Goal: Find specific page/section: Find specific page/section

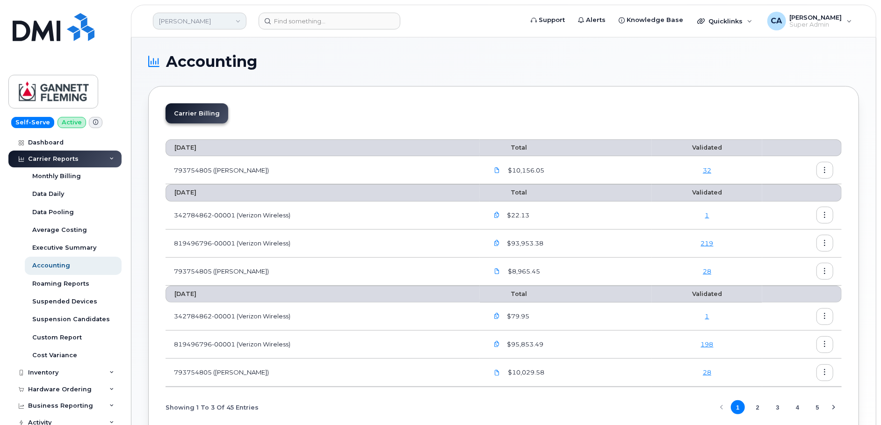
click at [206, 22] on link "Gannett Fleming" at bounding box center [199, 21] width 93 height 17
click at [59, 161] on div "Carrier Reports" at bounding box center [53, 158] width 50 height 7
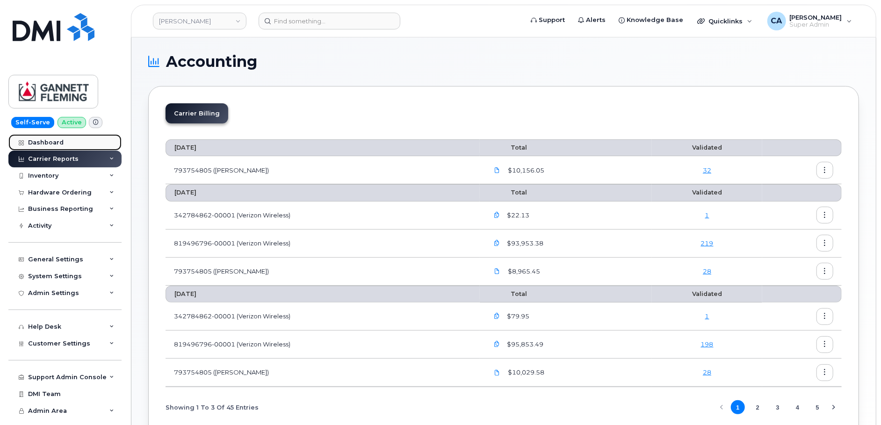
click at [49, 143] on div "Dashboard" at bounding box center [46, 142] width 36 height 7
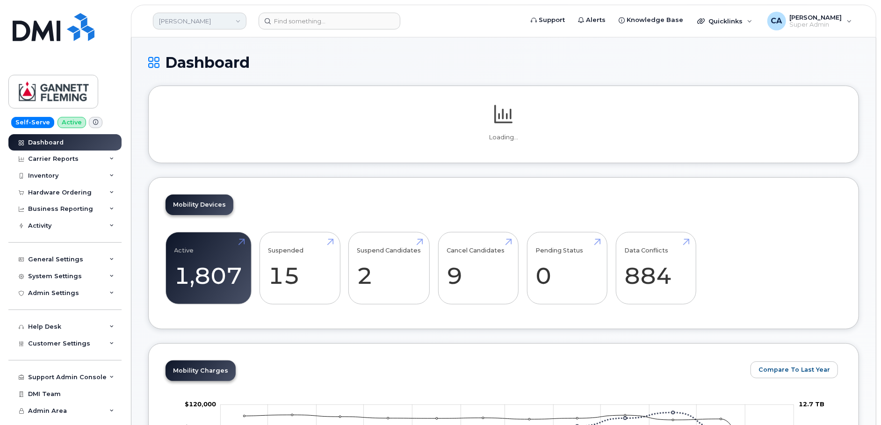
click at [214, 26] on link "[PERSON_NAME]" at bounding box center [199, 21] width 93 height 17
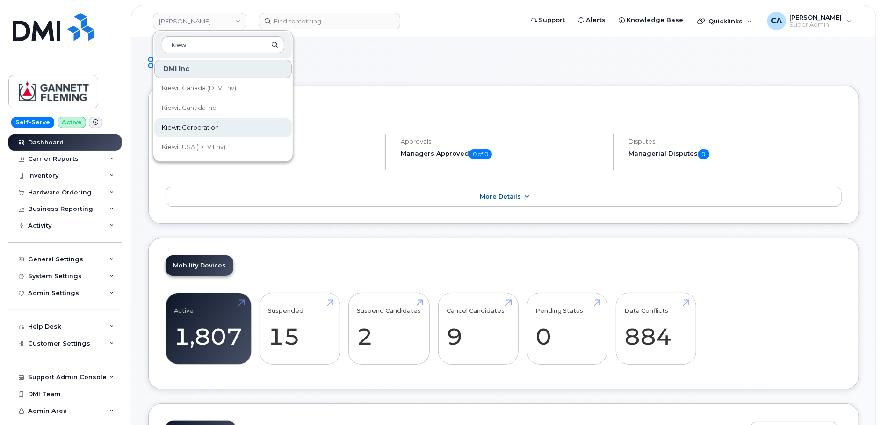
type input "kiew"
click at [227, 128] on link "Kiewit Corporation" at bounding box center [222, 127] width 137 height 19
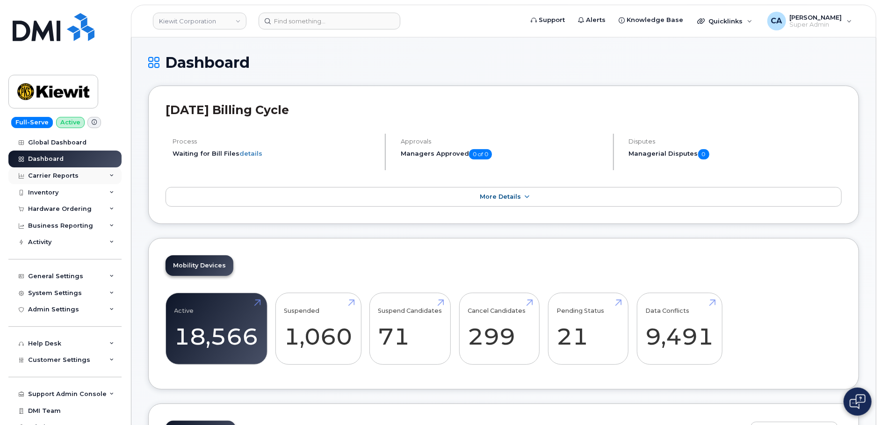
click at [75, 172] on div "Carrier Reports" at bounding box center [64, 175] width 113 height 17
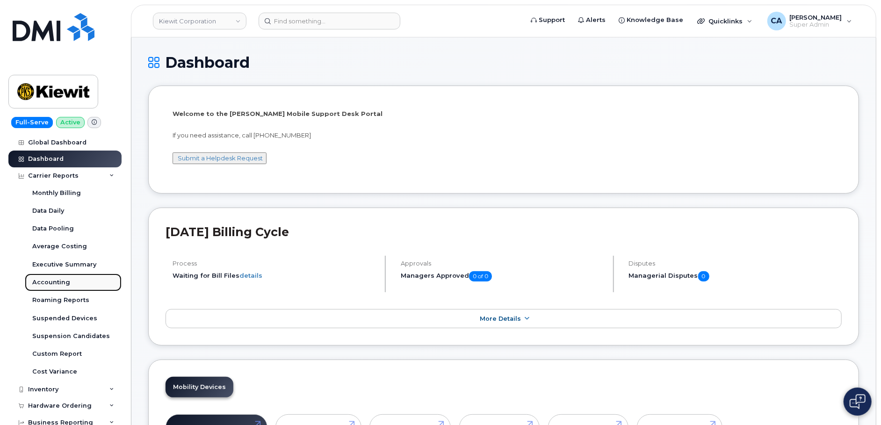
click at [59, 280] on div "Accounting" at bounding box center [51, 282] width 38 height 8
